Goal: Check status: Check status

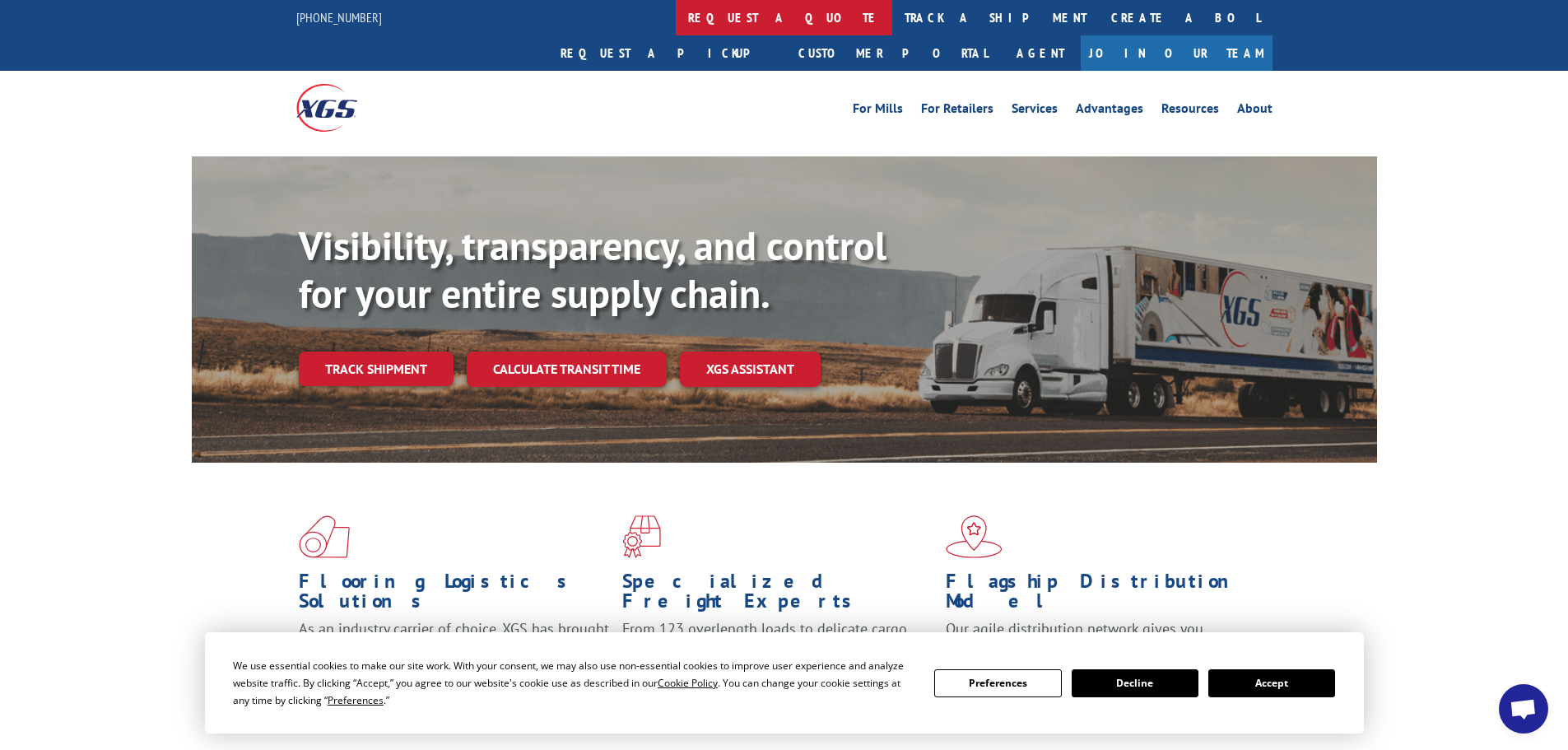
click at [675, 24] on link "request a quote" at bounding box center [783, 17] width 217 height 36
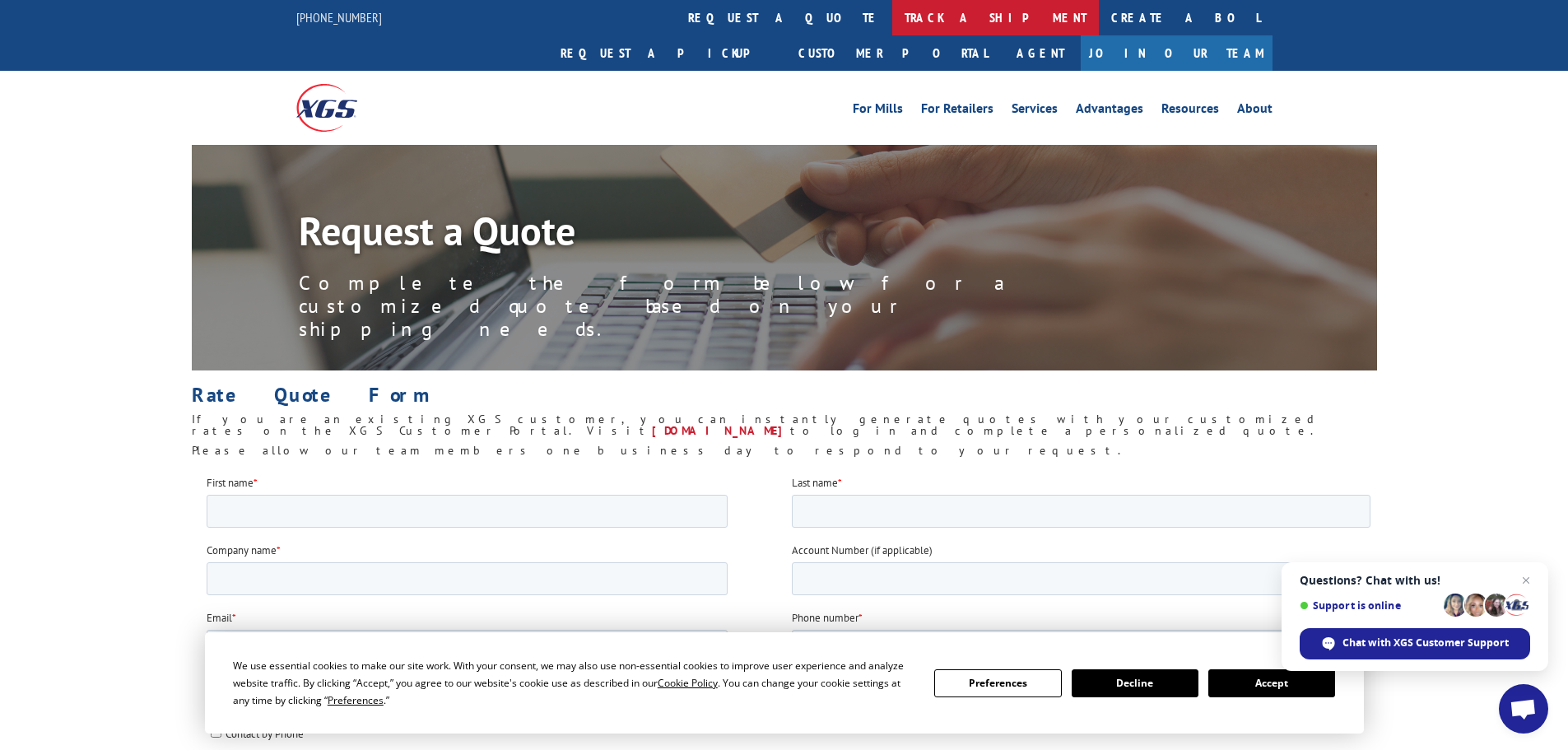
click at [892, 26] on link "track a shipment" at bounding box center [995, 17] width 207 height 36
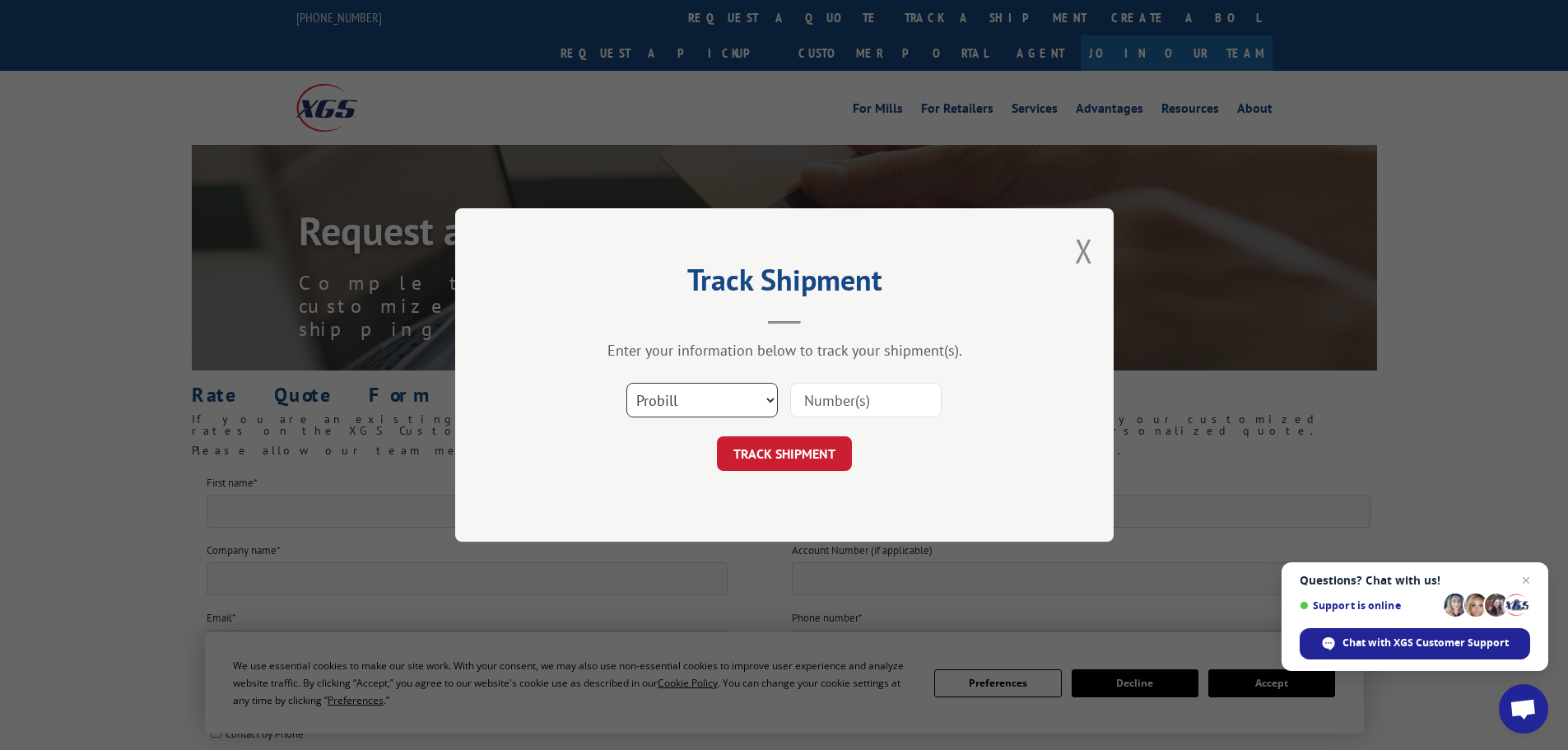
drag, startPoint x: 664, startPoint y: 398, endPoint x: 664, endPoint y: 416, distance: 18.0
click at [664, 398] on select "Select category... Probill BOL PO" at bounding box center [702, 400] width 152 height 35
select select "po"
click at [626, 382] on select "Select category... Probill BOL PO" at bounding box center [702, 400] width 152 height 35
click at [806, 388] on input at bounding box center [865, 400] width 152 height 35
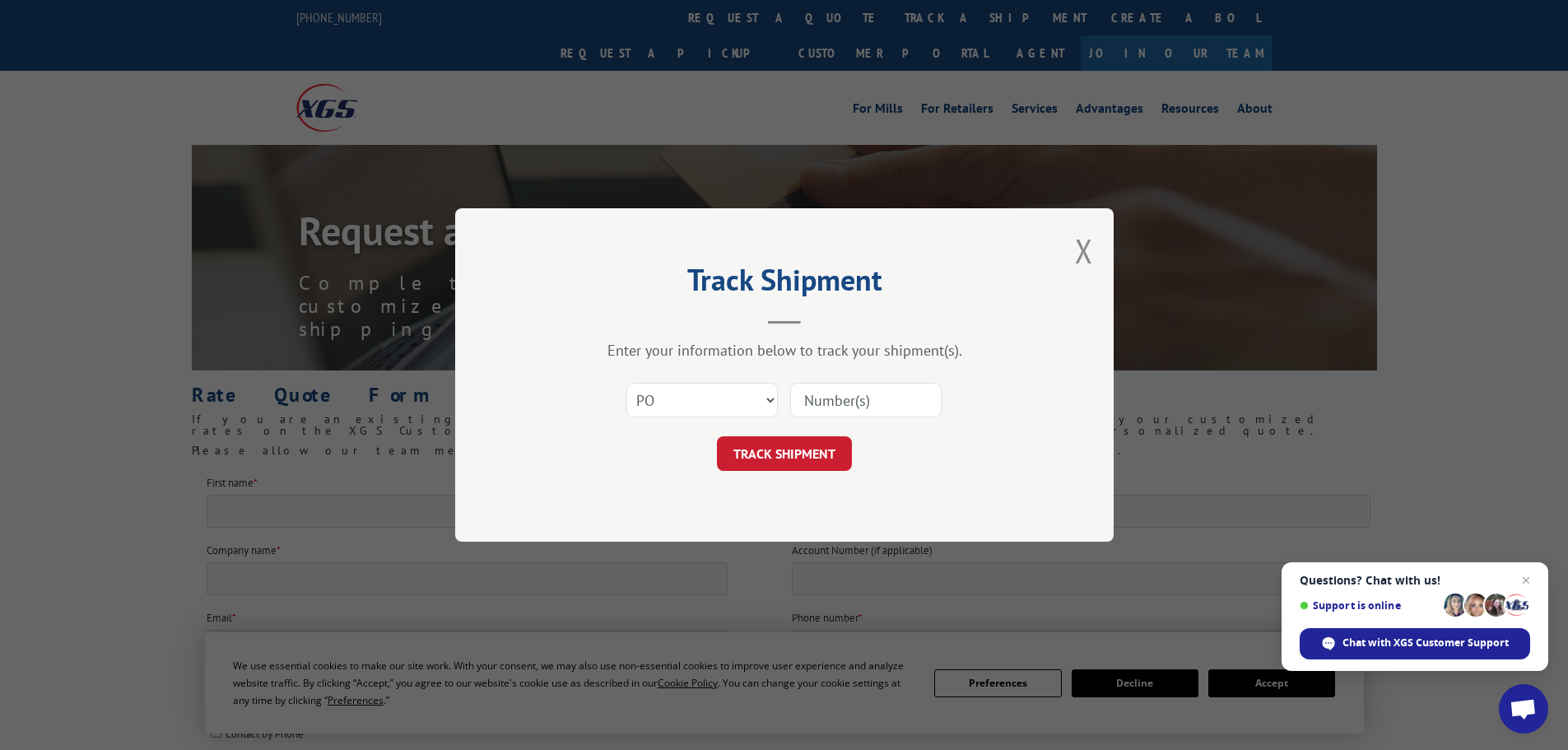
paste input "07523654"
type input "07523654"
click at [821, 459] on button "TRACK SHIPMENT" at bounding box center [784, 454] width 135 height 35
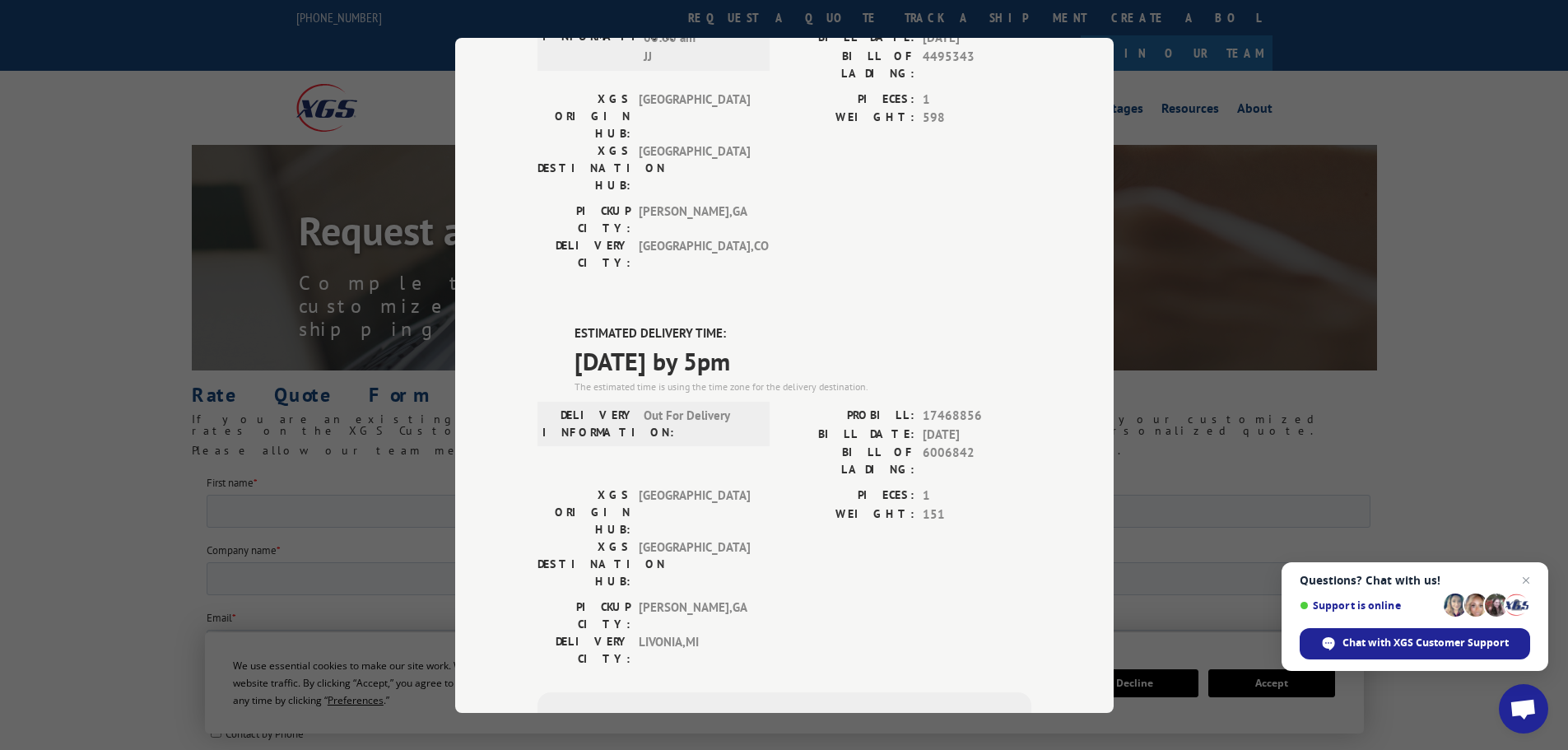
scroll to position [599, 0]
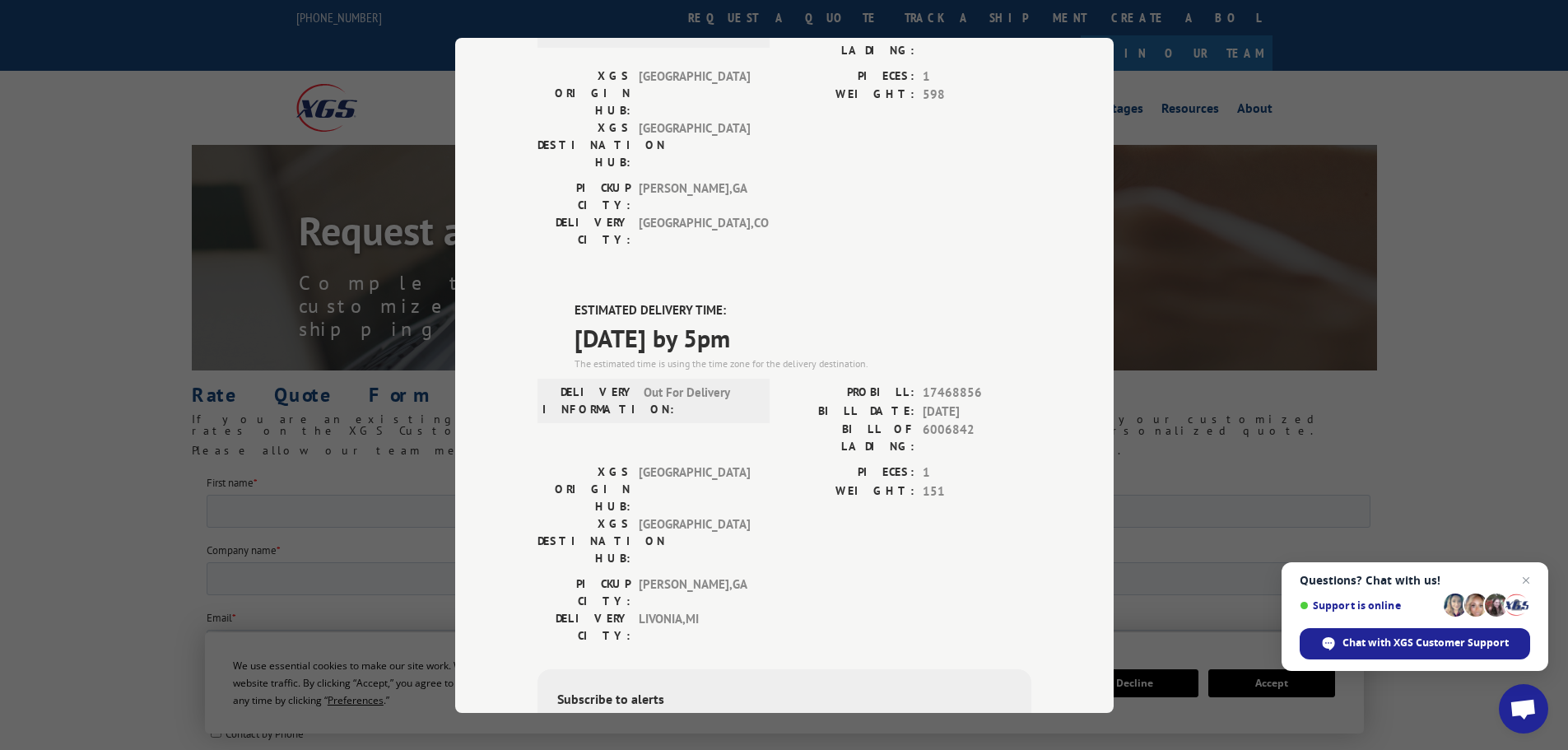
drag, startPoint x: 143, startPoint y: 120, endPoint x: 153, endPoint y: 106, distance: 17.2
click at [142, 120] on div "Track Shipment DELIVERED DELIVERY INFORMATION: PROBILL: 8918015 BILL DATE: 04/2…" at bounding box center [784, 375] width 1568 height 750
